Goal: Task Accomplishment & Management: Manage account settings

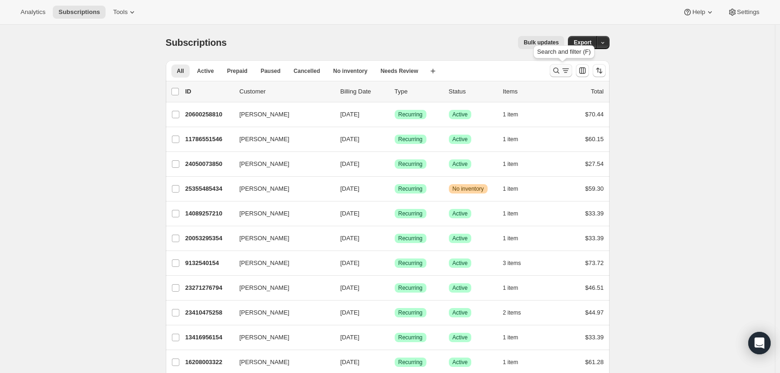
click at [563, 70] on icon "Search and filter results" at bounding box center [565, 70] width 9 height 9
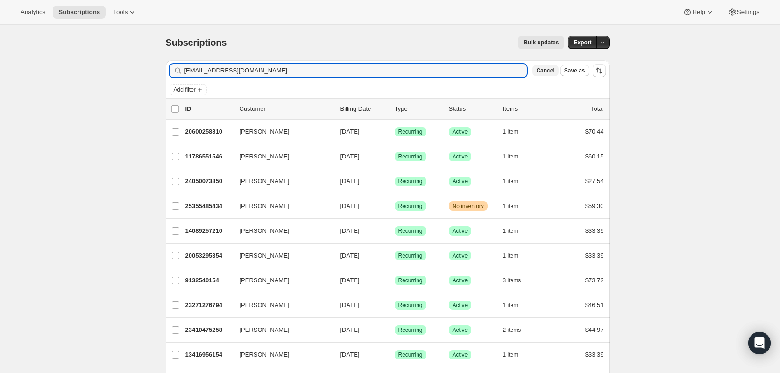
type input "[EMAIL_ADDRESS][DOMAIN_NAME]"
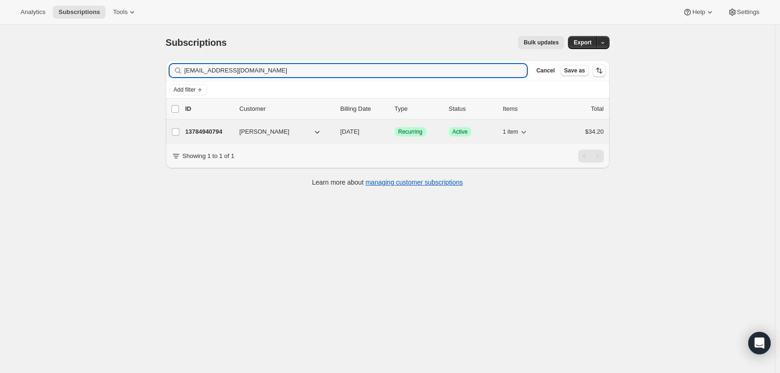
click at [219, 133] on p "13784940794" at bounding box center [208, 131] width 47 height 9
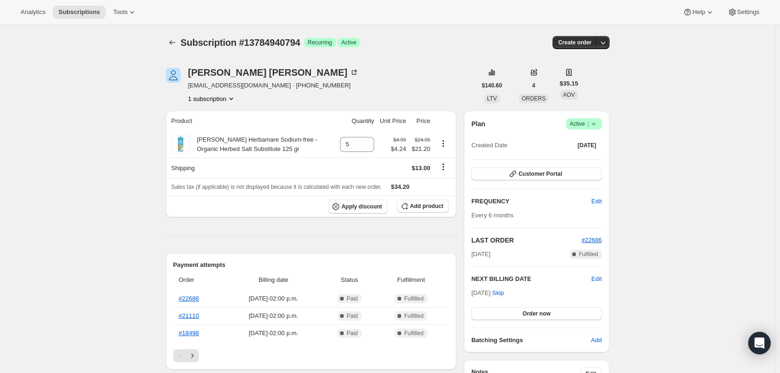
click at [598, 125] on icon at bounding box center [593, 123] width 9 height 9
click at [599, 138] on span "Pause subscription" at bounding box center [587, 142] width 53 height 9
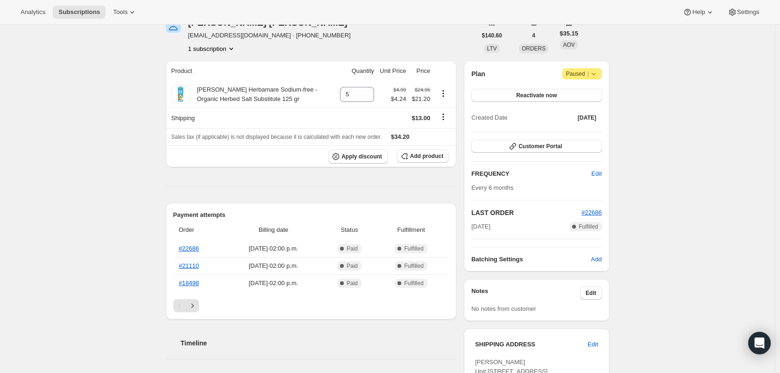
scroll to position [93, 0]
